Goal: Information Seeking & Learning: Find specific fact

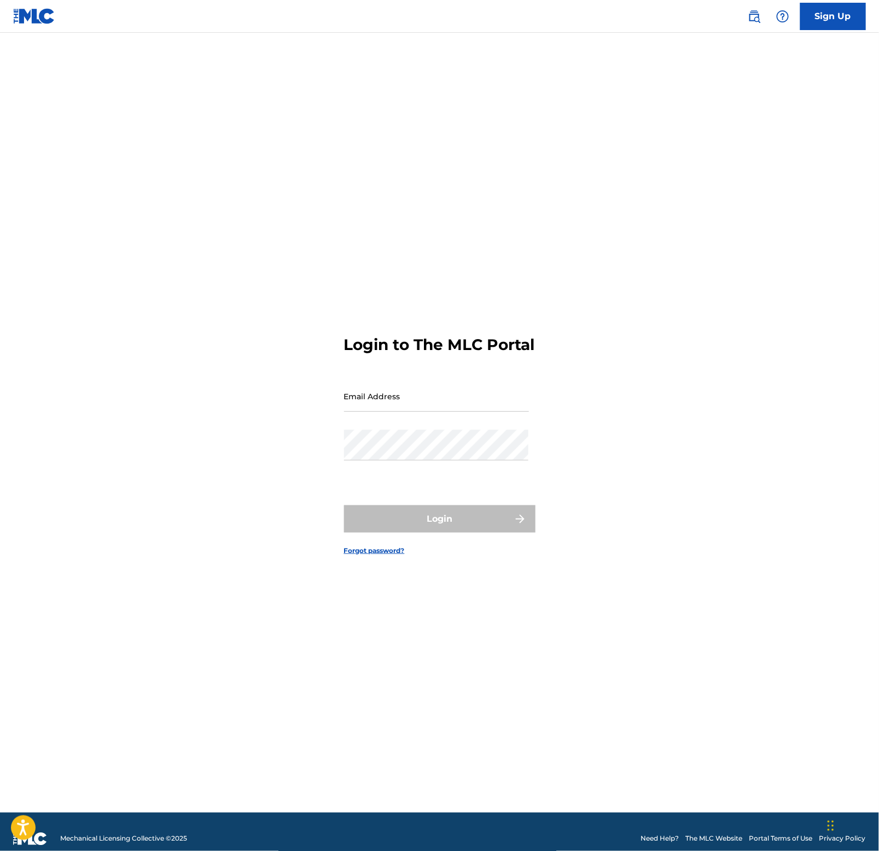
click at [754, 16] on img at bounding box center [754, 16] width 13 height 13
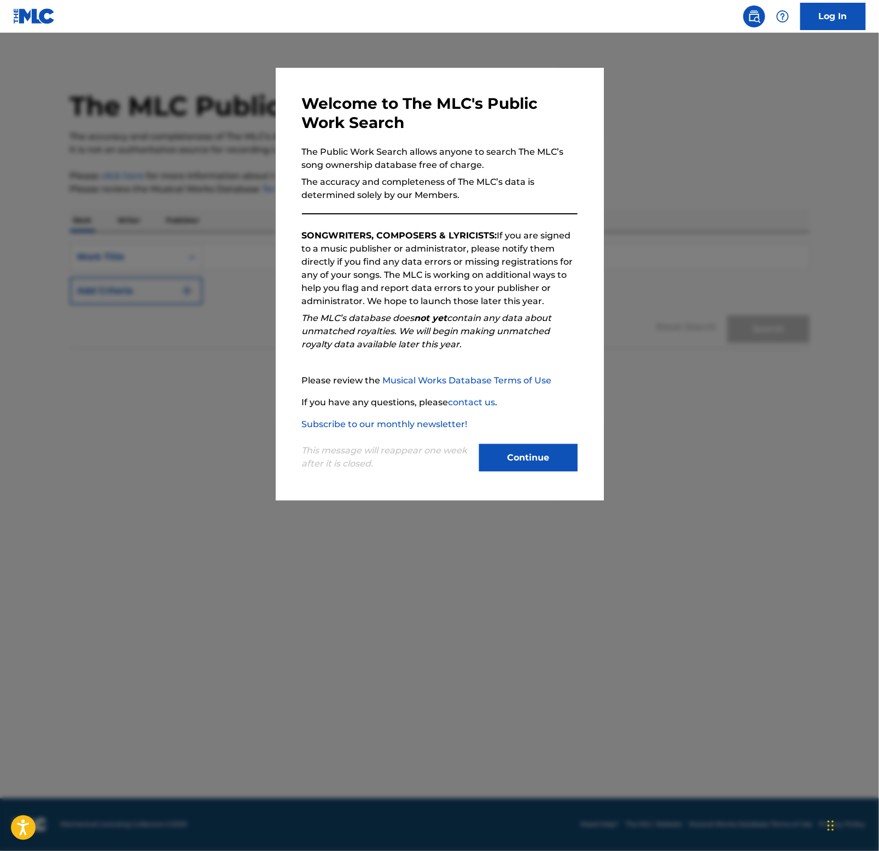
click at [548, 456] on button "Continue" at bounding box center [528, 457] width 98 height 27
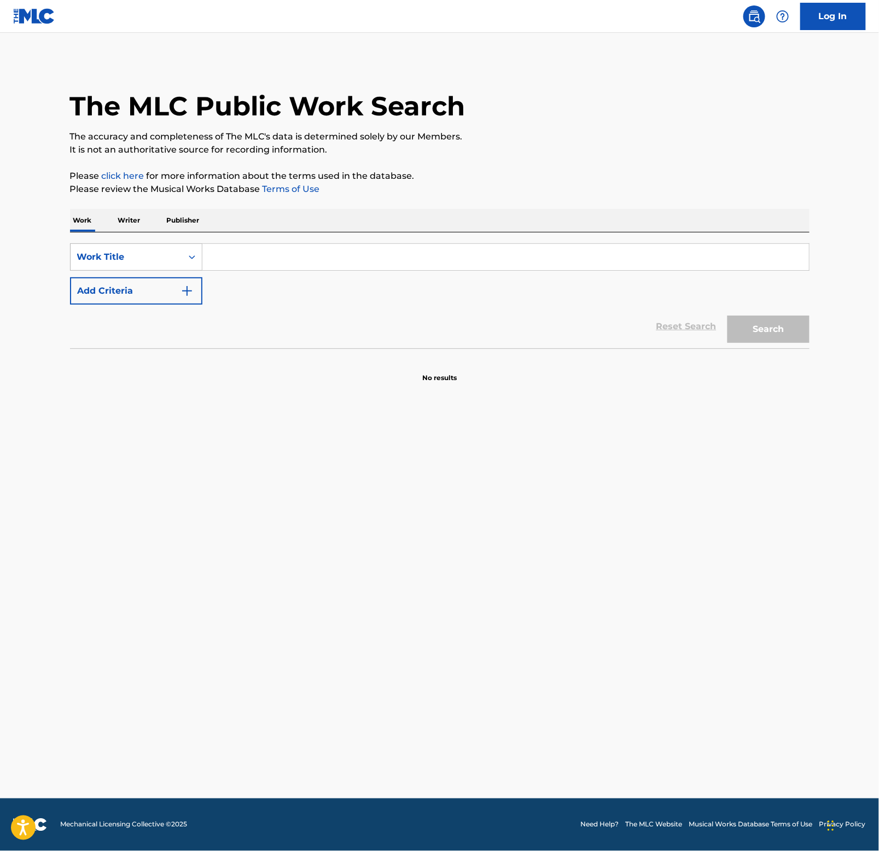
click at [194, 255] on icon "Search Form" at bounding box center [192, 257] width 11 height 11
click at [138, 282] on div "MLC Song Code" at bounding box center [136, 284] width 131 height 27
click at [299, 250] on input "Search Form" at bounding box center [505, 257] width 607 height 26
paste input "PN7U1S"
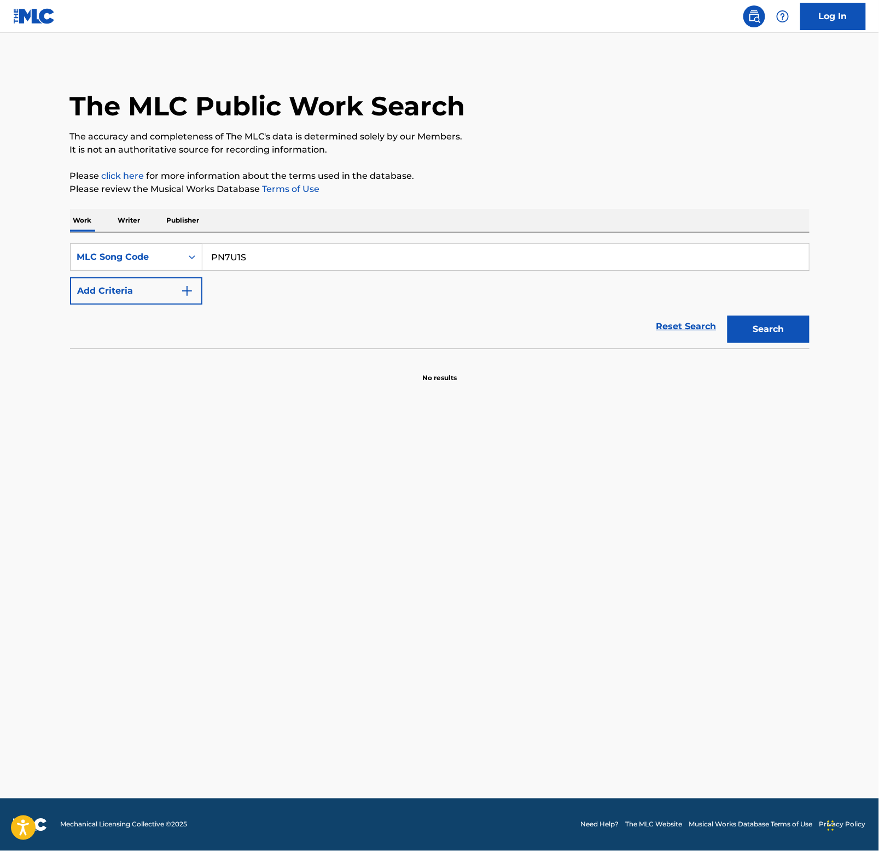
type input "PN7U1S"
click at [756, 326] on button "Search" at bounding box center [769, 329] width 82 height 27
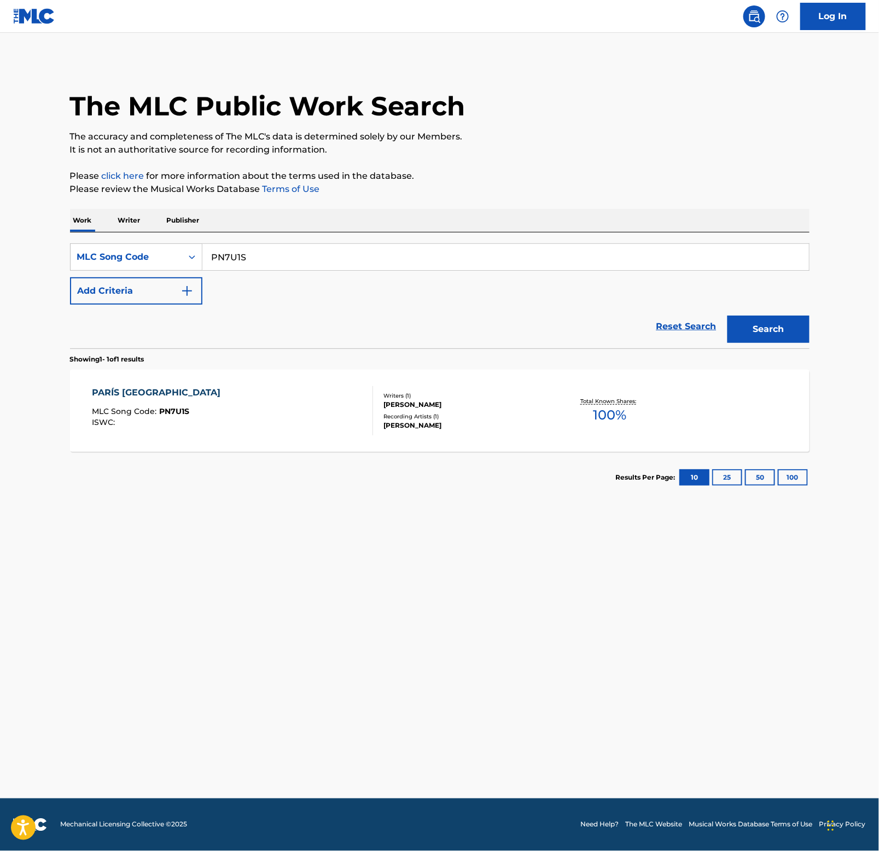
click at [131, 392] on div "PARÍS MADRID" at bounding box center [159, 392] width 134 height 13
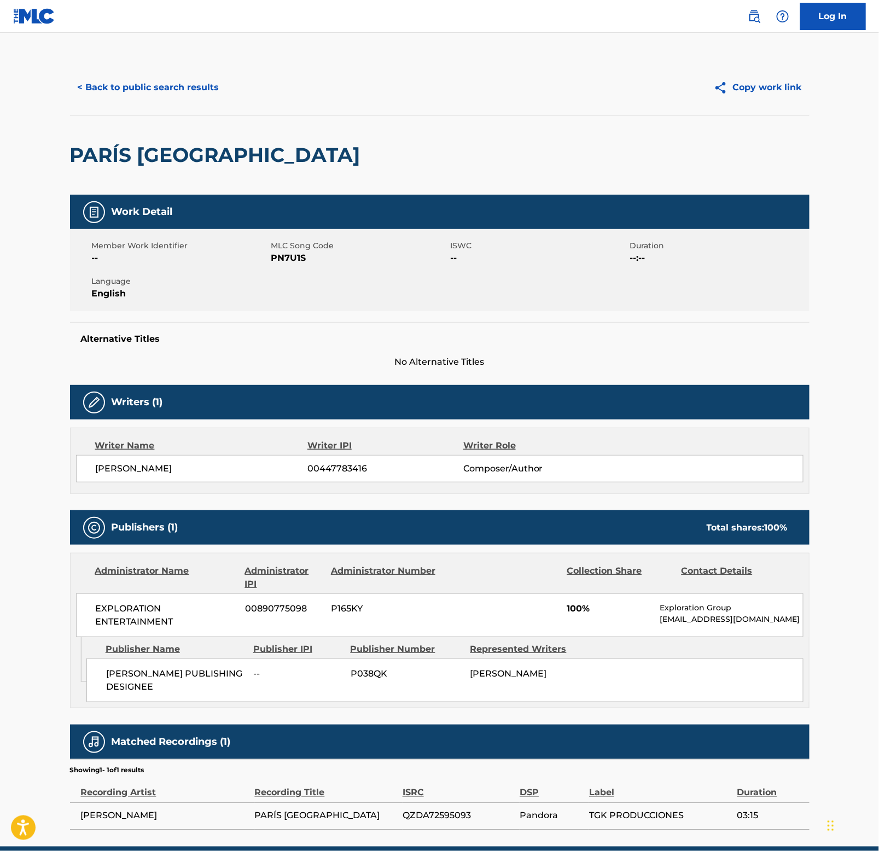
click at [143, 147] on h2 "PARÍS MADRID" at bounding box center [218, 155] width 296 height 25
click at [142, 147] on h2 "PARÍS MADRID" at bounding box center [218, 155] width 296 height 25
click at [204, 137] on div "PARÍS MADRID" at bounding box center [218, 154] width 296 height 79
drag, startPoint x: 225, startPoint y: 154, endPoint x: 73, endPoint y: 149, distance: 151.6
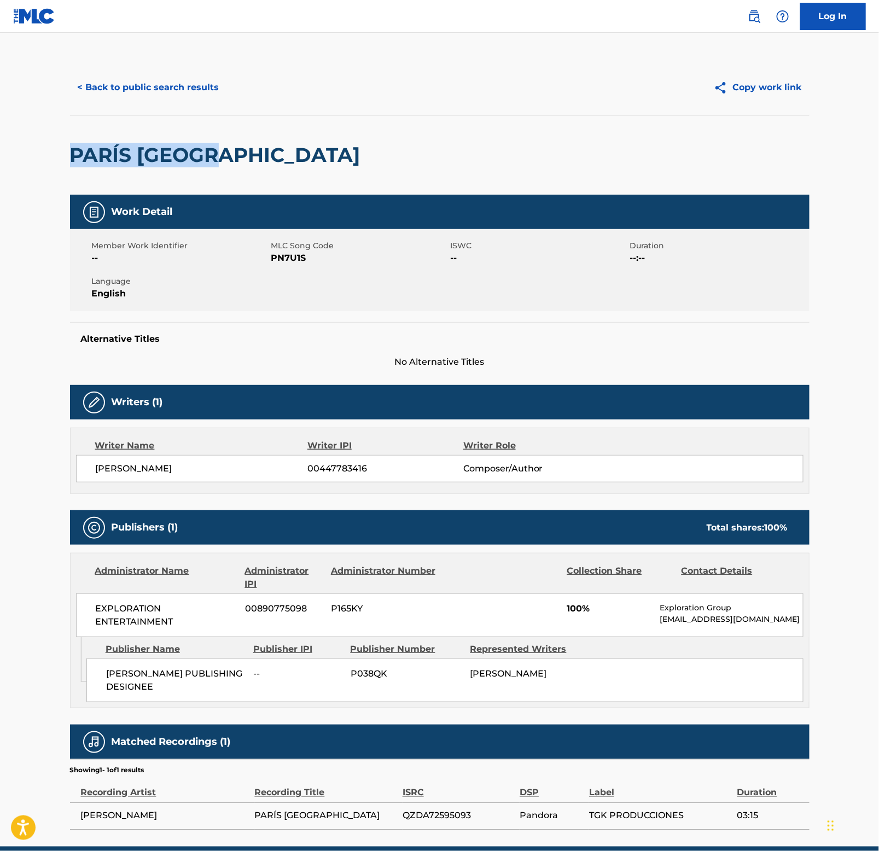
click at [73, 149] on h2 "PARÍS MADRID" at bounding box center [218, 155] width 296 height 25
copy h2 "PARÍS MADRID"
click at [163, 76] on button "< Back to public search results" at bounding box center [148, 87] width 157 height 27
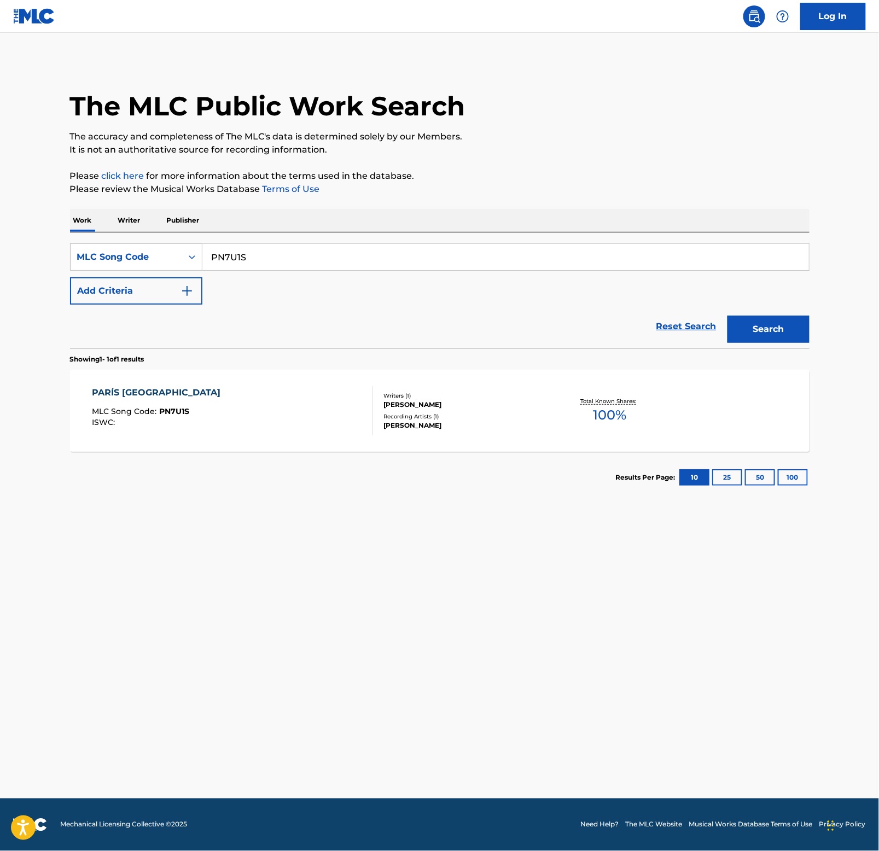
click at [307, 258] on input "PN7U1S" at bounding box center [505, 257] width 607 height 26
click at [307, 257] on input "PN7U1S" at bounding box center [505, 257] width 607 height 26
paste input "S48O6C"
type input "S48O6C"
click at [765, 327] on button "Search" at bounding box center [769, 329] width 82 height 27
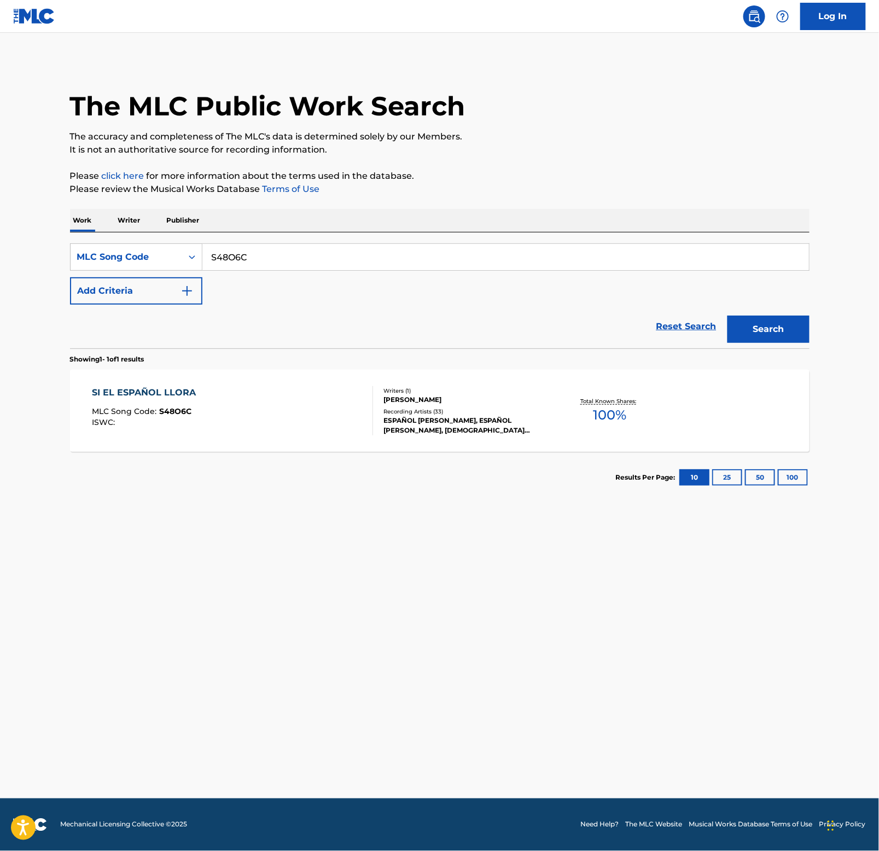
click at [777, 325] on button "Search" at bounding box center [769, 329] width 82 height 27
click at [157, 396] on div "SI EL ESPAÑOL LLORA" at bounding box center [146, 392] width 109 height 13
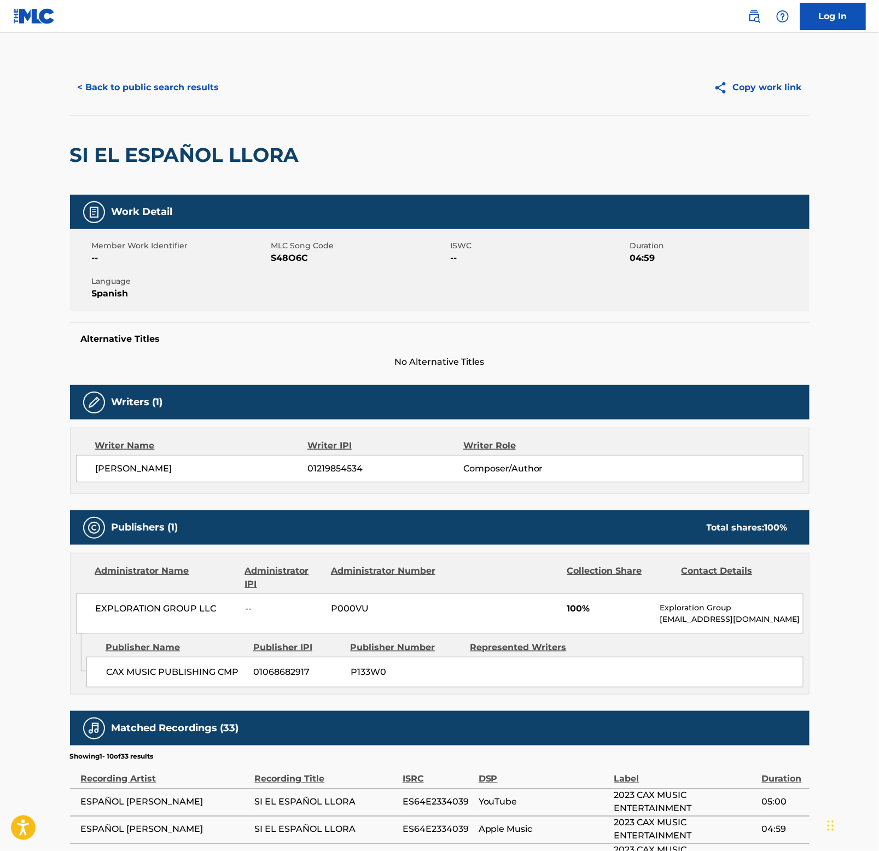
click at [213, 156] on h2 "SI EL ESPAÑOL LLORA" at bounding box center [187, 155] width 235 height 25
copy div "SI EL ESPAÑOL LLORA"
